Goal: Information Seeking & Learning: Learn about a topic

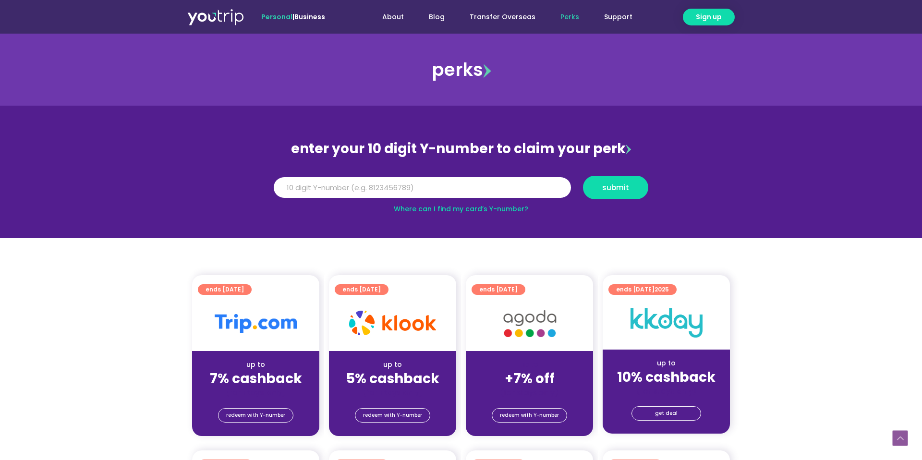
scroll to position [935, 0]
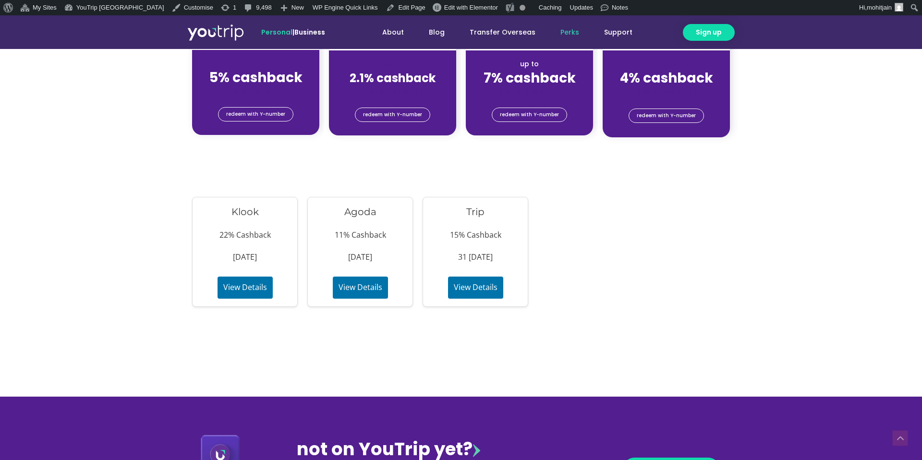
scroll to position [845, 0]
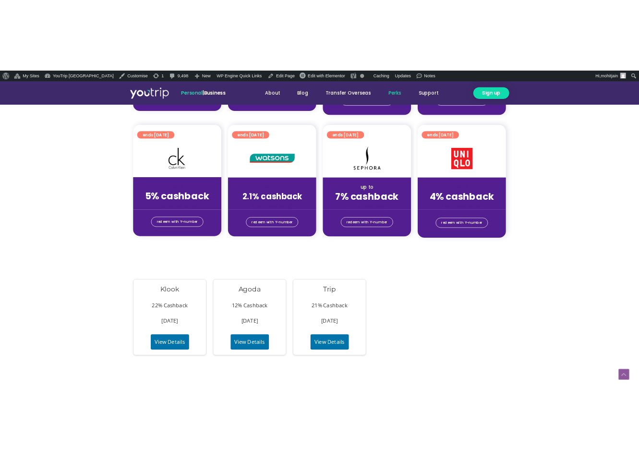
scroll to position [750, 0]
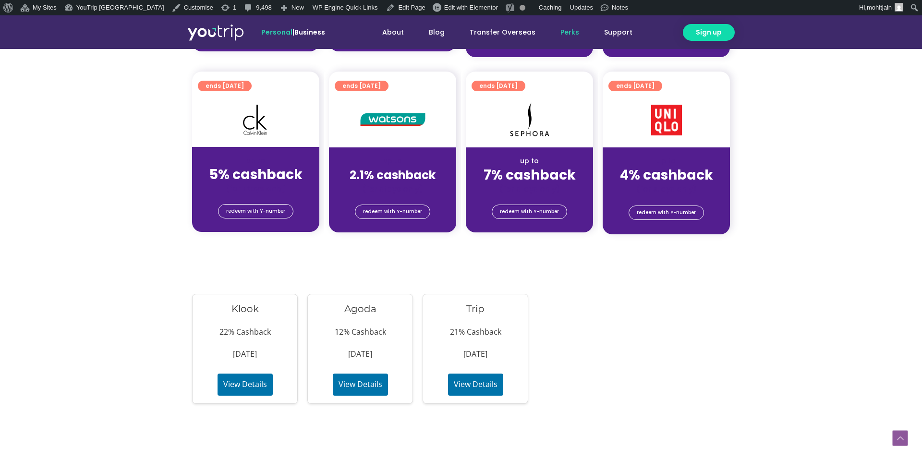
click at [786, 296] on section "Klook 22% Cashback 30 Nov 2025 View Details Agoda 12% Cashback 31 Dec 2025 View…" at bounding box center [461, 349] width 922 height 120
